Goal: Complete application form: Complete application form

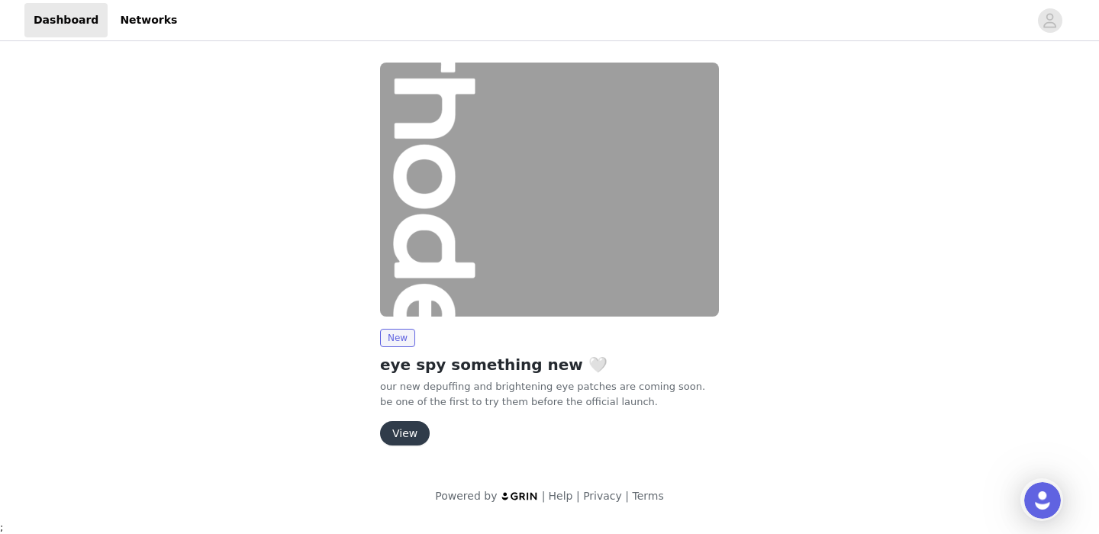
click at [405, 436] on button "View" at bounding box center [405, 433] width 50 height 24
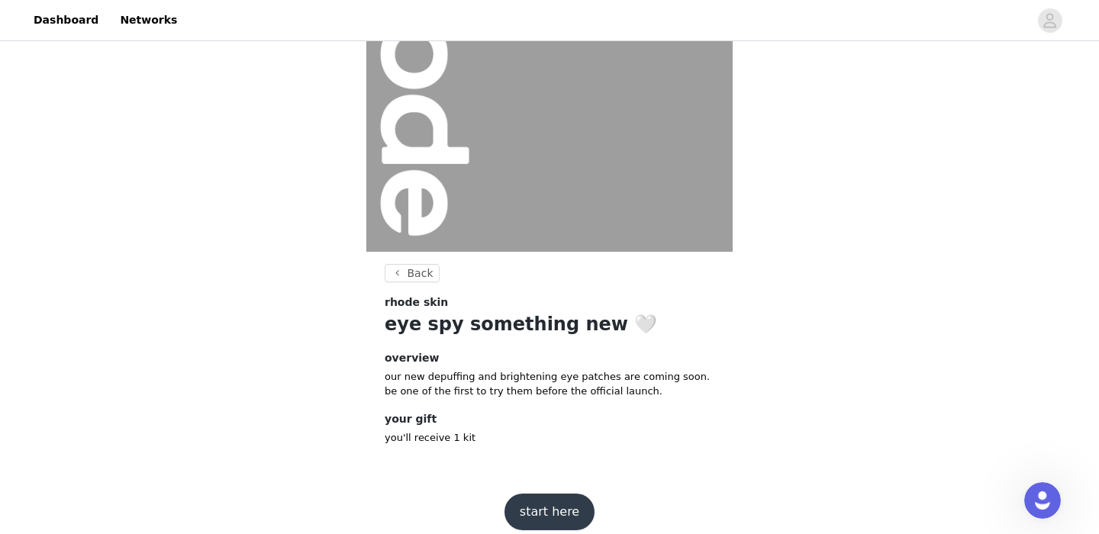
scroll to position [174, 0]
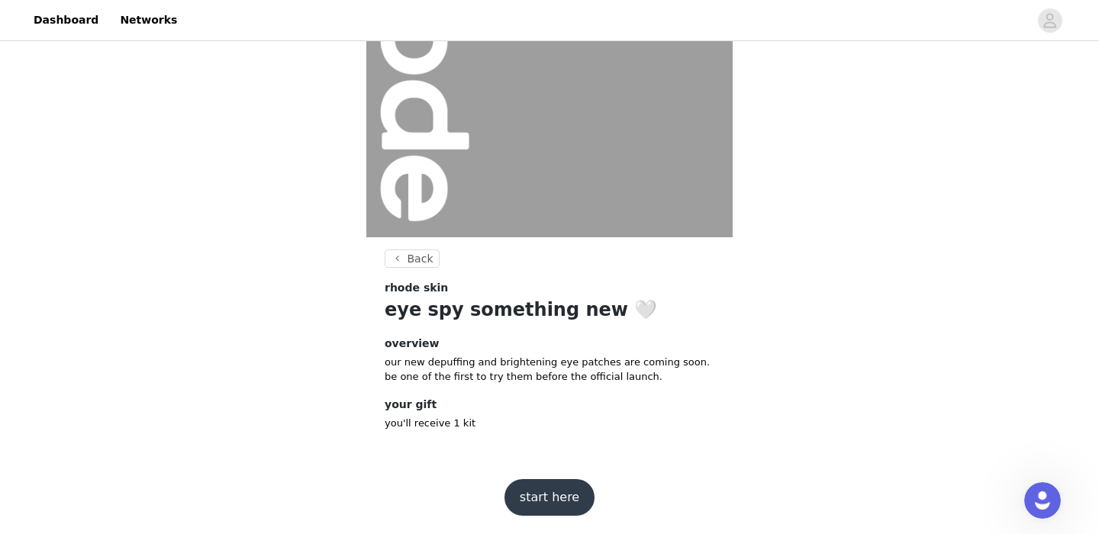
click at [554, 501] on button "start here" at bounding box center [550, 497] width 90 height 37
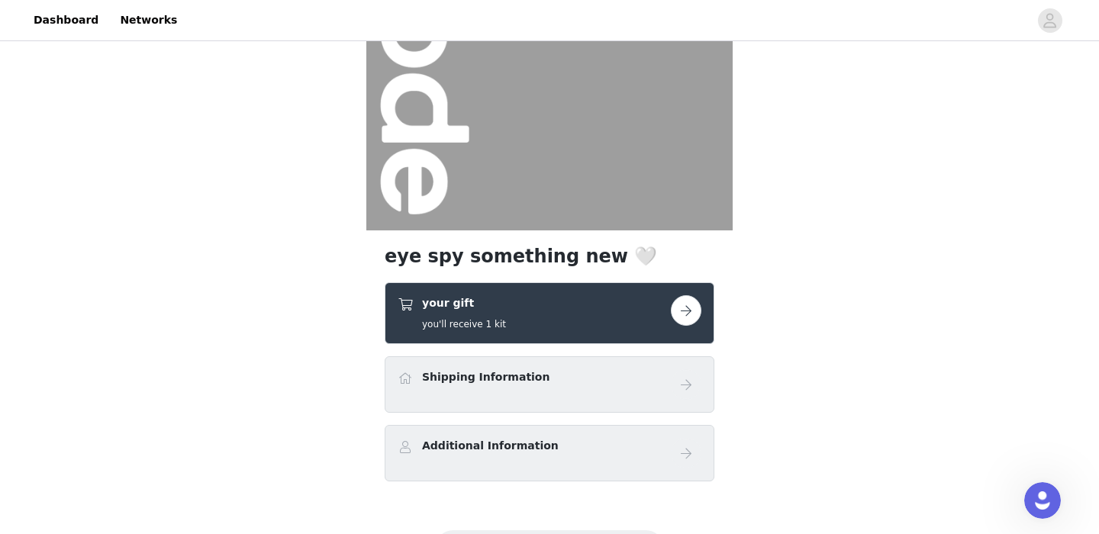
scroll to position [257, 0]
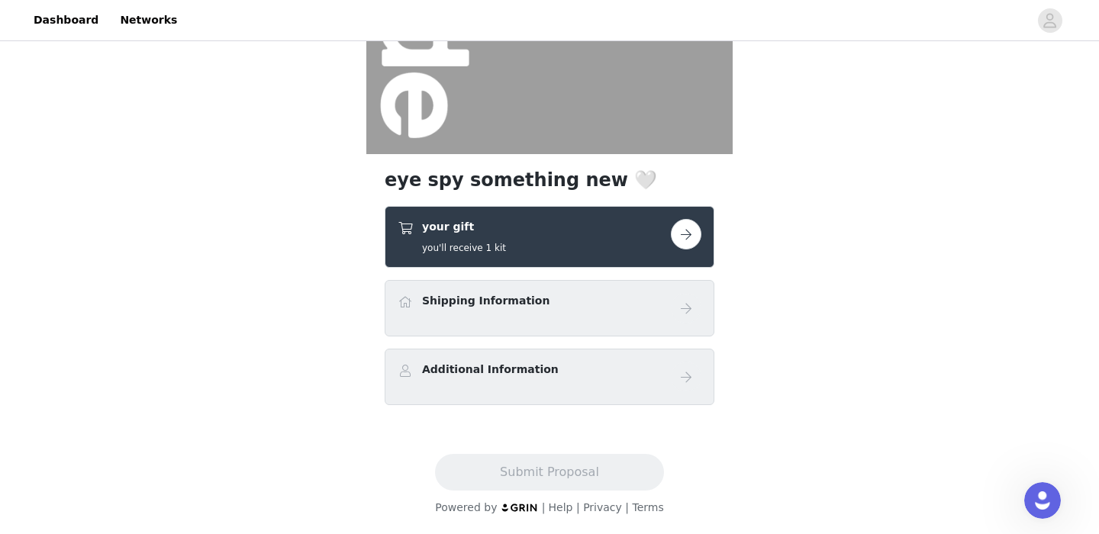
click at [683, 231] on button "button" at bounding box center [686, 234] width 31 height 31
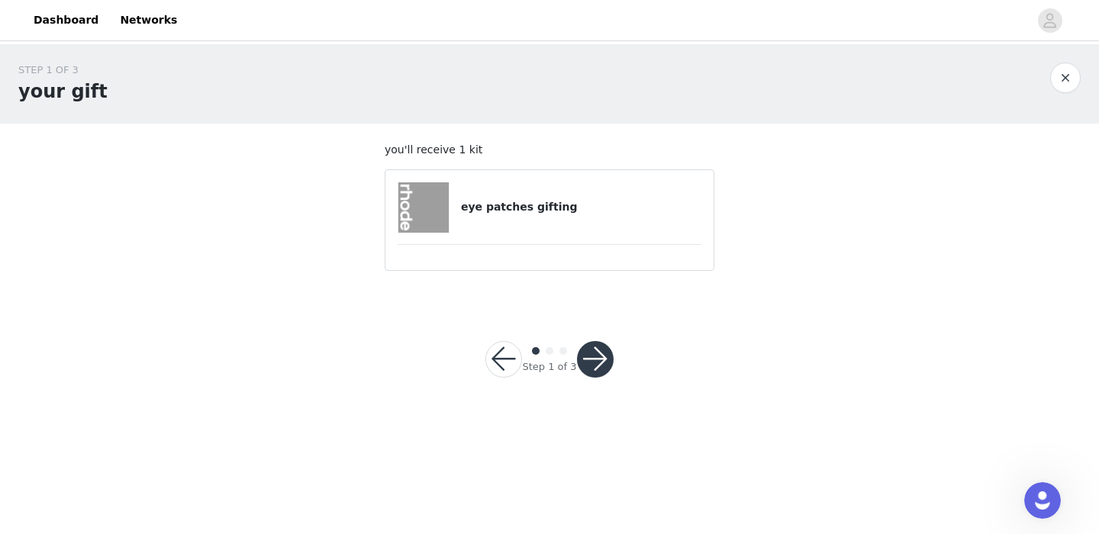
click at [593, 347] on button "button" at bounding box center [595, 359] width 37 height 37
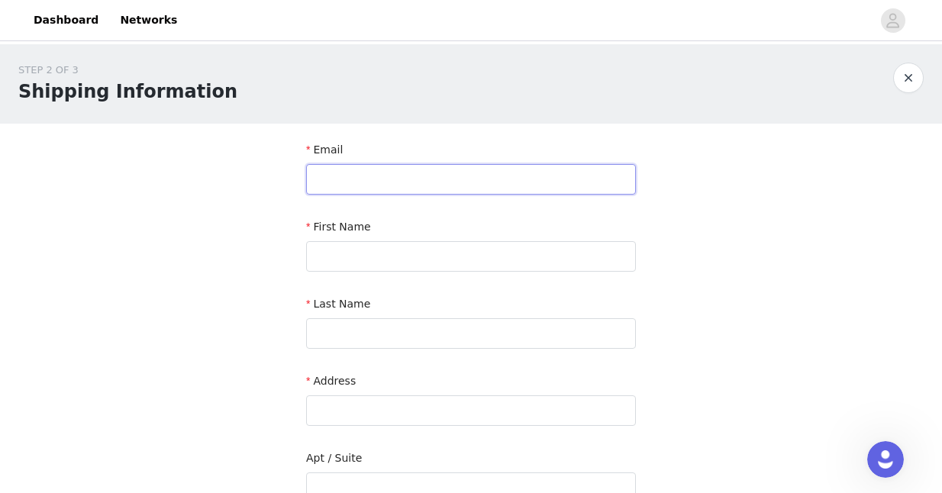
click at [337, 170] on input "text" at bounding box center [471, 179] width 330 height 31
type input "[EMAIL_ADDRESS][DOMAIN_NAME]"
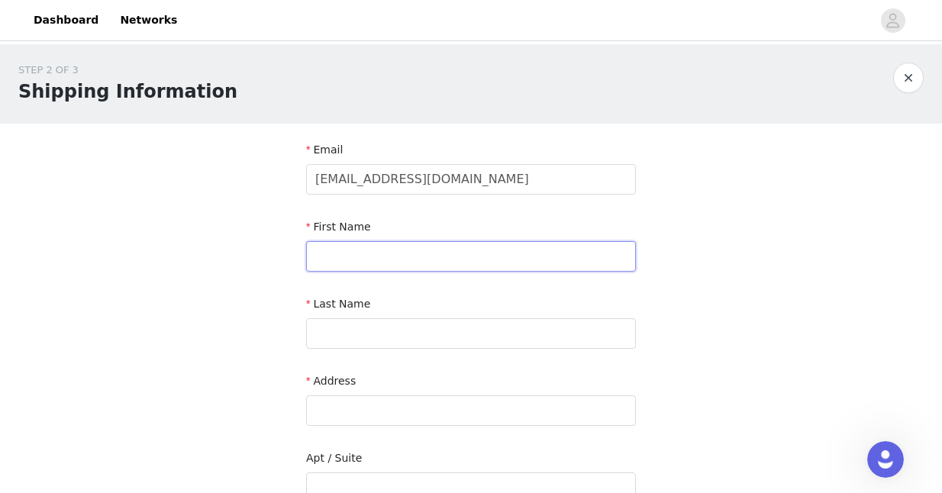
click at [367, 261] on input "text" at bounding box center [471, 256] width 330 height 31
type input "[PERSON_NAME]"
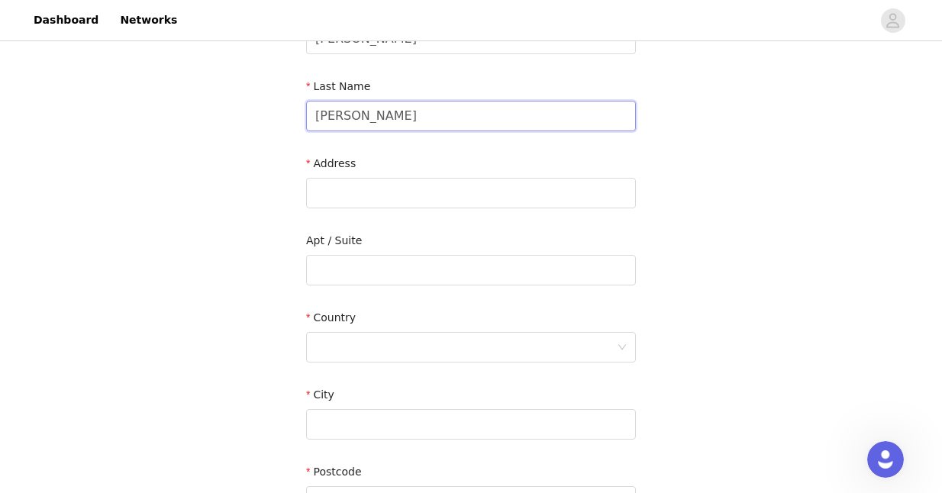
scroll to position [218, 0]
type input "[PERSON_NAME]"
click at [386, 195] on input "text" at bounding box center [471, 192] width 330 height 31
type input "2360 Riverside Drive"
click at [348, 269] on input "text" at bounding box center [471, 269] width 330 height 31
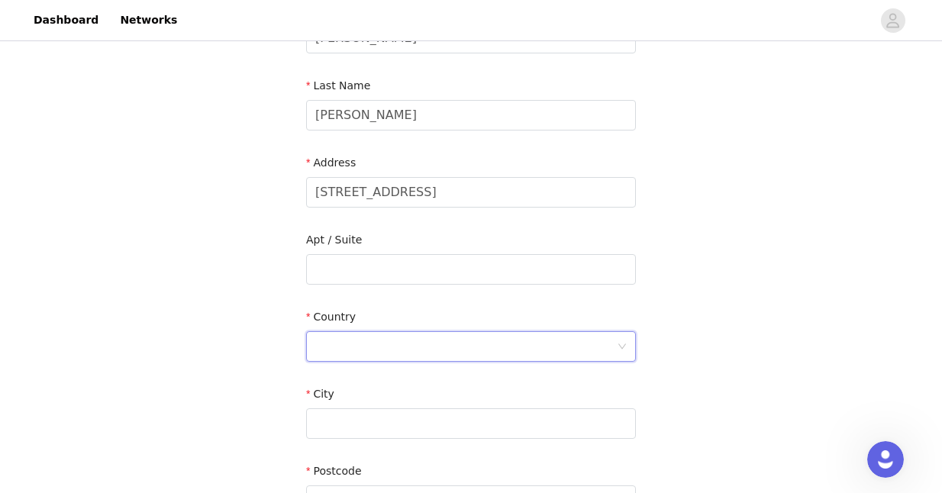
click at [335, 349] on div at bounding box center [466, 346] width 302 height 29
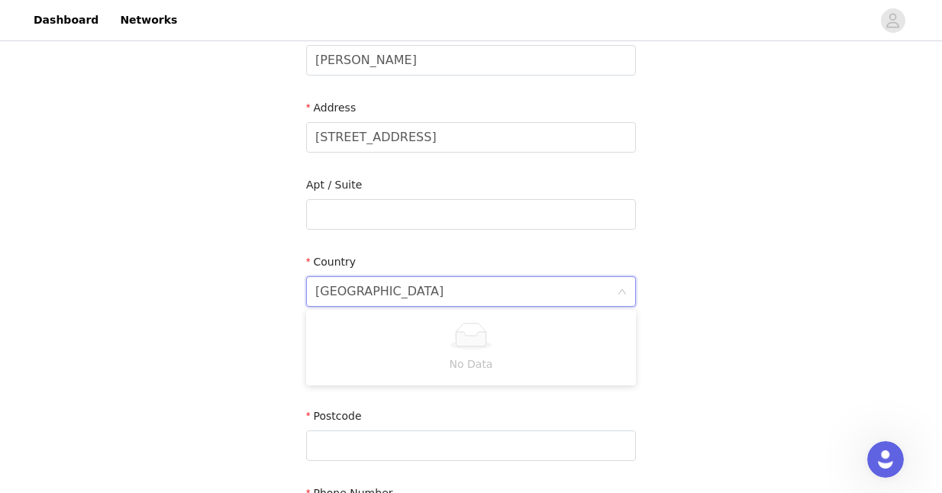
click at [251, 315] on div "STEP 2 OF 3 Shipping Information Email assistant@samimir.com First Name Sami La…" at bounding box center [471, 176] width 942 height 810
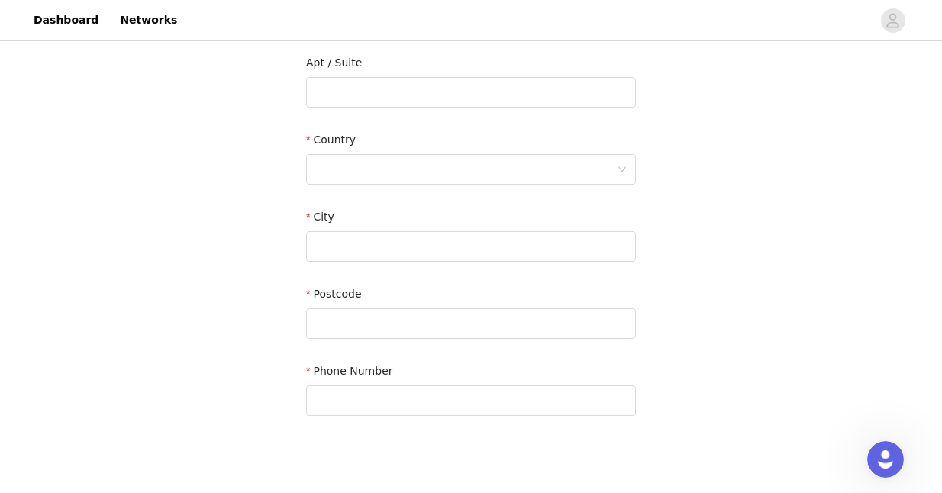
scroll to position [410, 0]
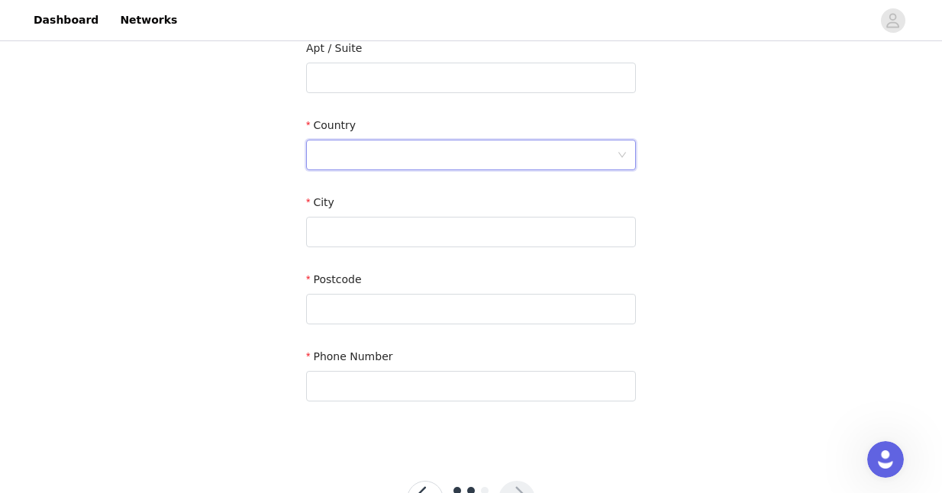
click at [337, 155] on div at bounding box center [466, 154] width 302 height 29
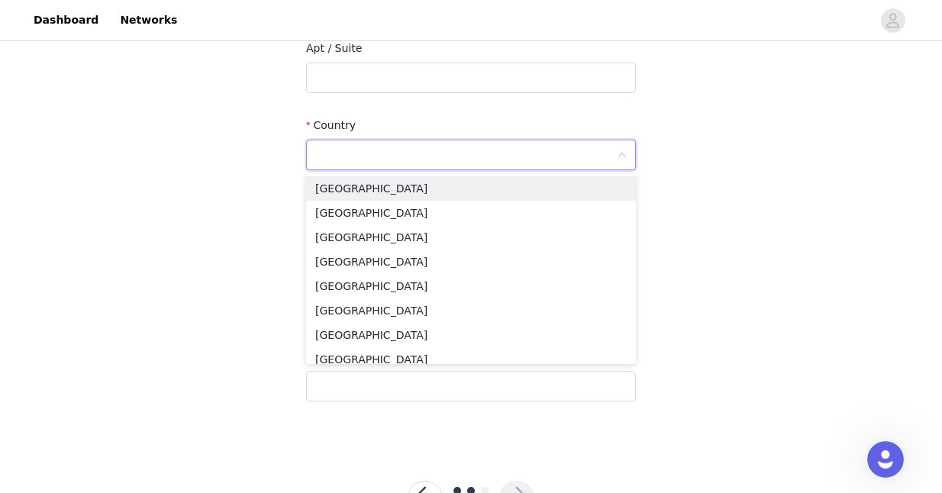
type input "U"
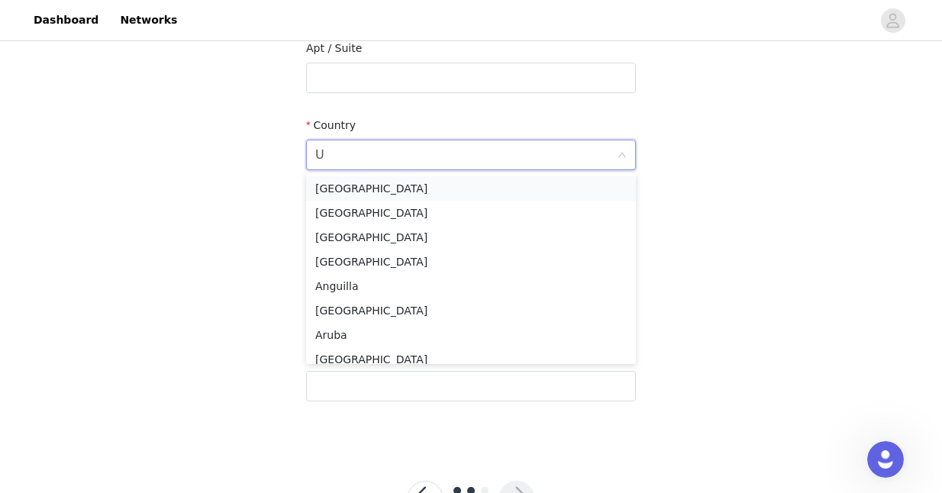
click at [351, 186] on li "United States" at bounding box center [471, 188] width 330 height 24
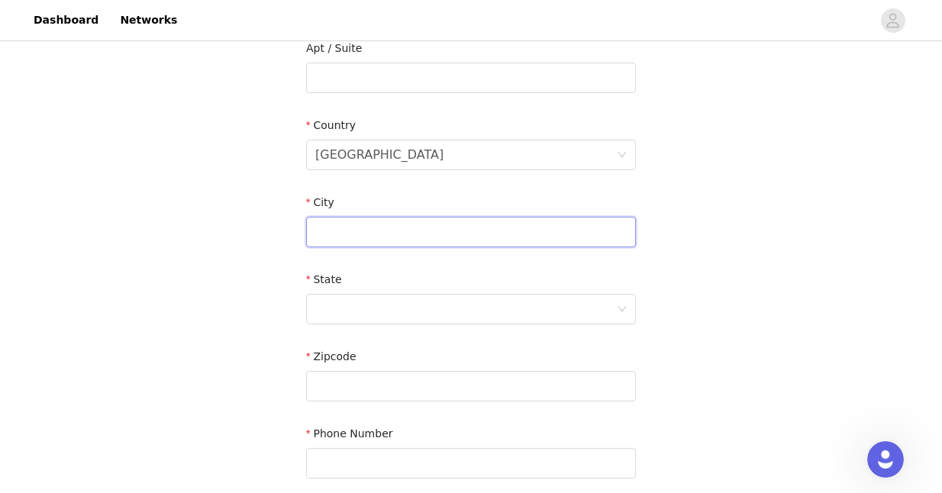
click at [343, 222] on input "text" at bounding box center [471, 232] width 330 height 31
type input "Los Angeles"
click at [341, 295] on div at bounding box center [466, 309] width 302 height 29
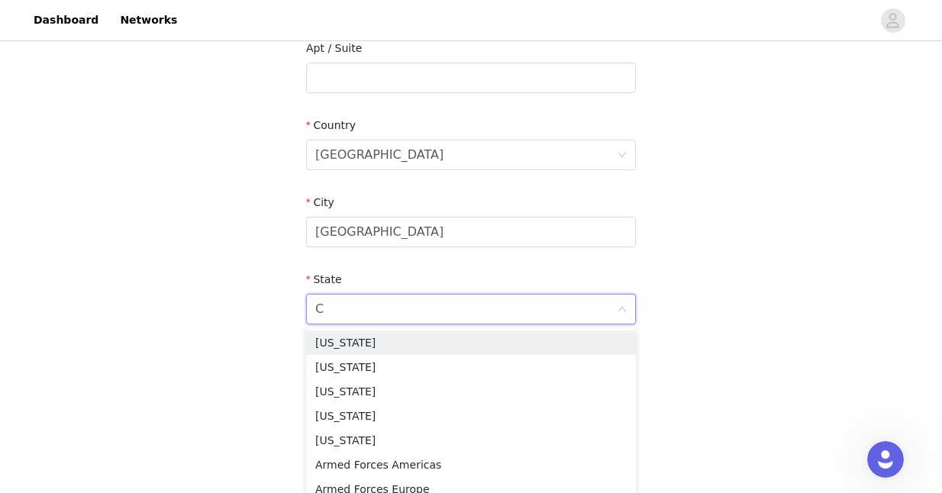
type input "Ca"
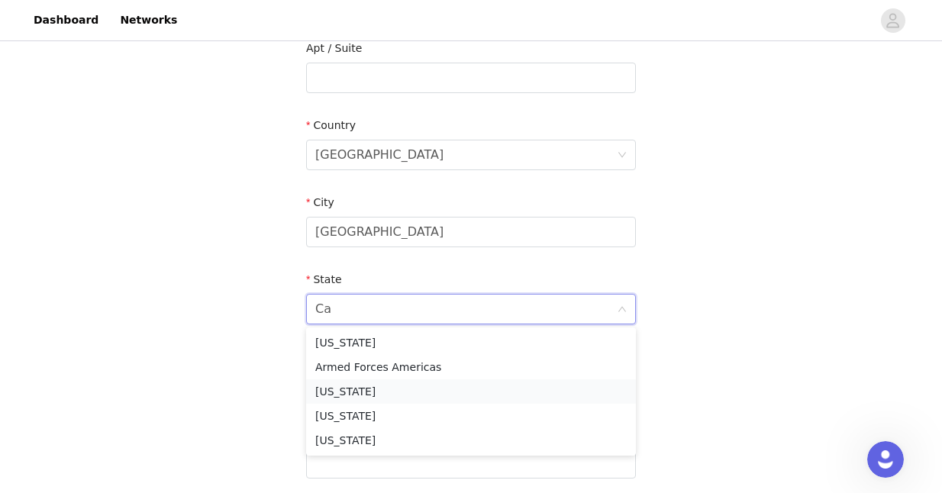
click at [348, 400] on li "California" at bounding box center [471, 391] width 330 height 24
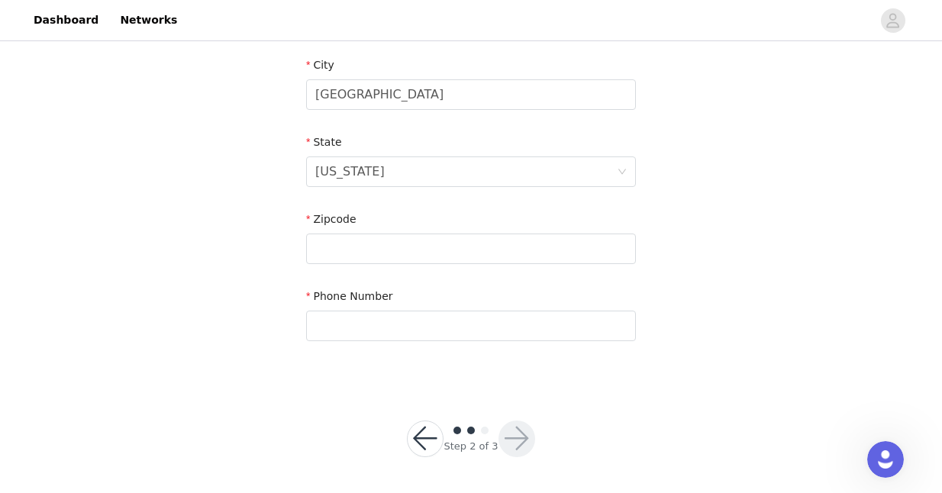
scroll to position [547, 0]
click at [334, 248] on input "text" at bounding box center [471, 249] width 330 height 31
type input "90039"
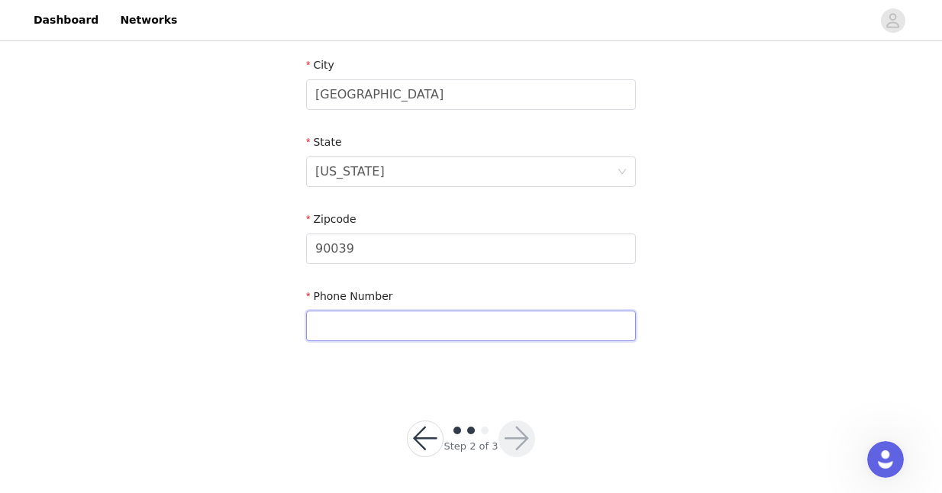
click at [353, 341] on div "Phone Number" at bounding box center [471, 318] width 330 height 59
type input "4157866794"
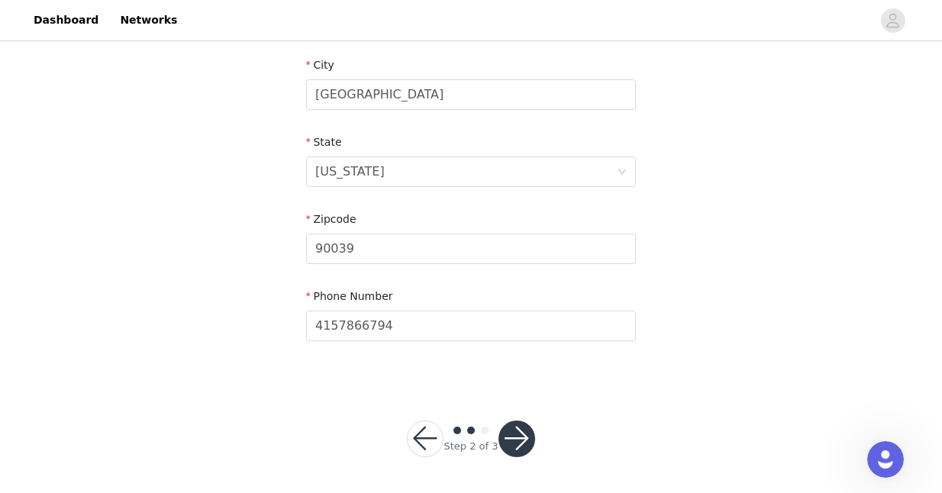
click at [516, 444] on button "button" at bounding box center [517, 439] width 37 height 37
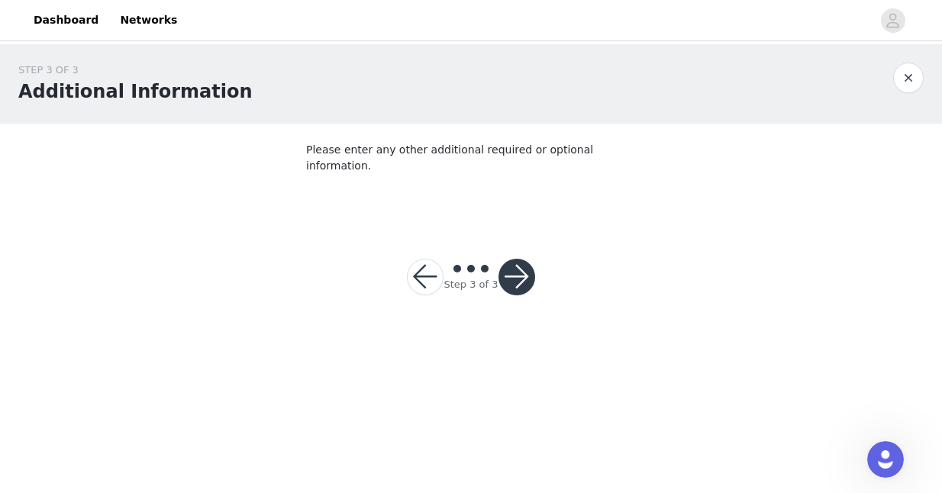
click at [525, 259] on button "button" at bounding box center [517, 277] width 37 height 37
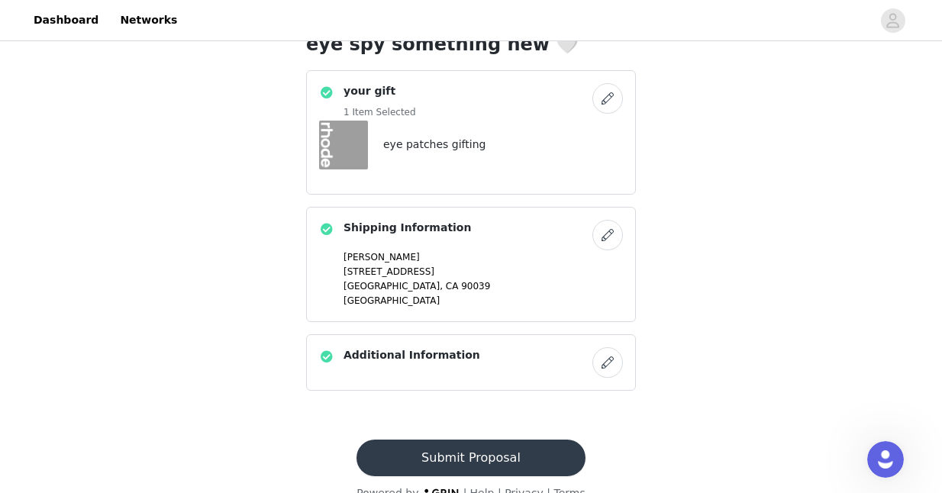
scroll to position [419, 0]
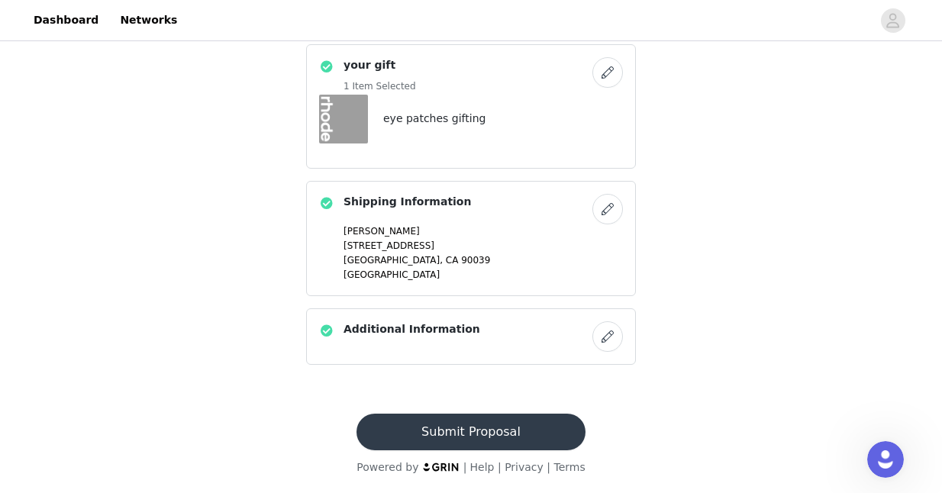
click at [605, 341] on button "button" at bounding box center [607, 336] width 31 height 31
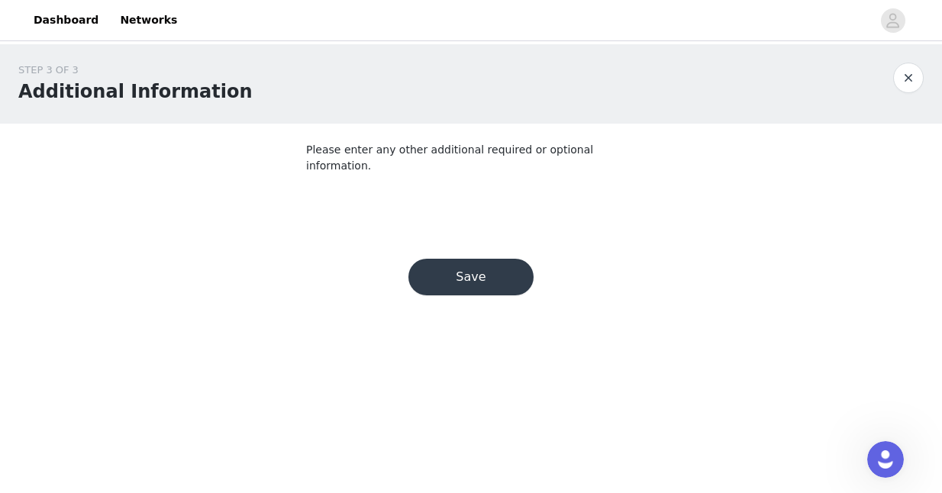
click at [491, 259] on button "Save" at bounding box center [470, 277] width 125 height 37
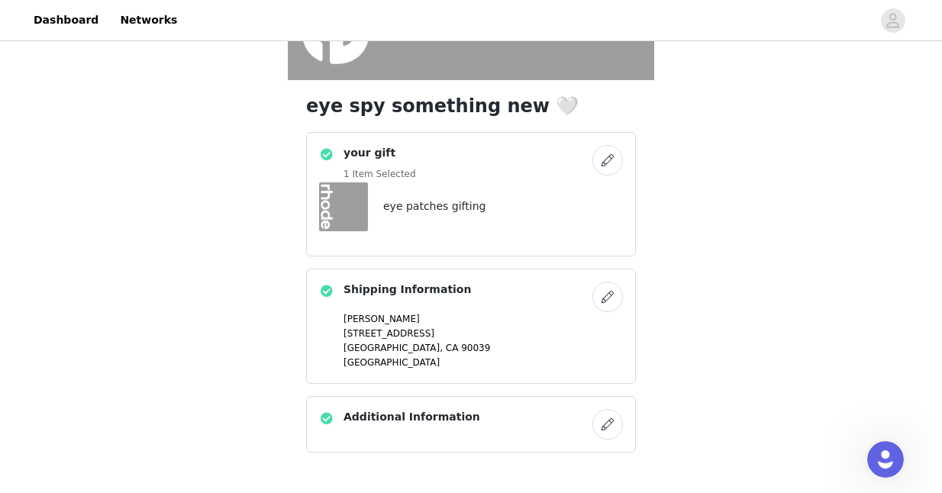
scroll to position [419, 0]
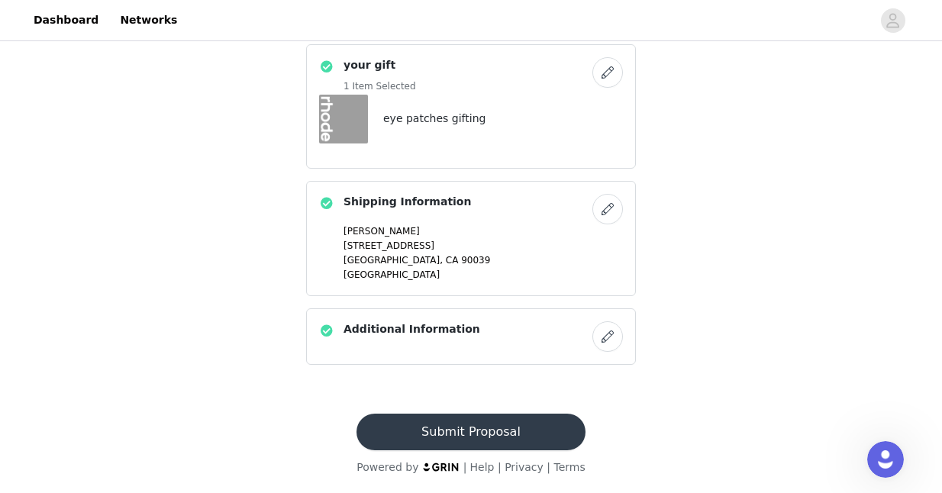
click at [469, 440] on button "Submit Proposal" at bounding box center [471, 432] width 228 height 37
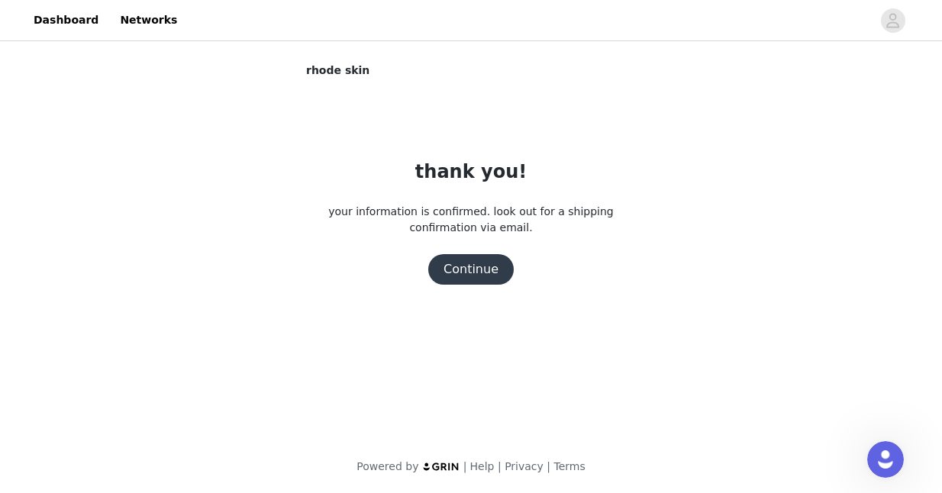
scroll to position [0, 0]
click at [460, 273] on button "Continue" at bounding box center [471, 269] width 86 height 31
